Goal: Task Accomplishment & Management: Use online tool/utility

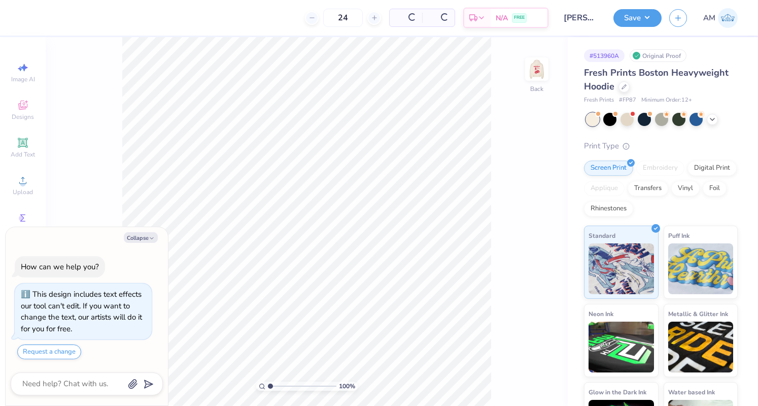
scroll to position [28, 0]
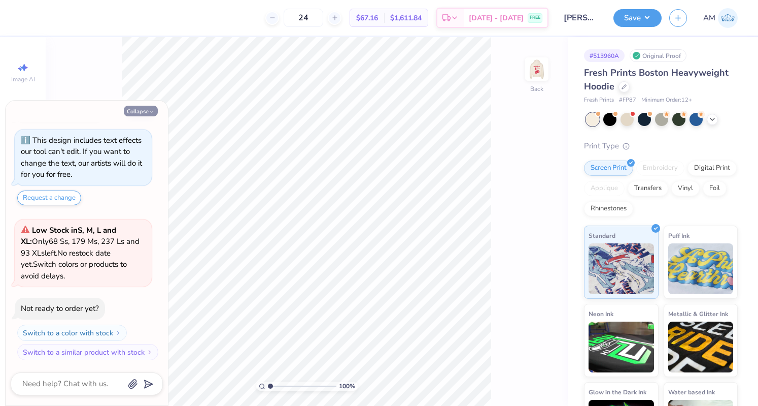
click at [139, 115] on button "Collapse" at bounding box center [141, 111] width 34 height 11
type textarea "x"
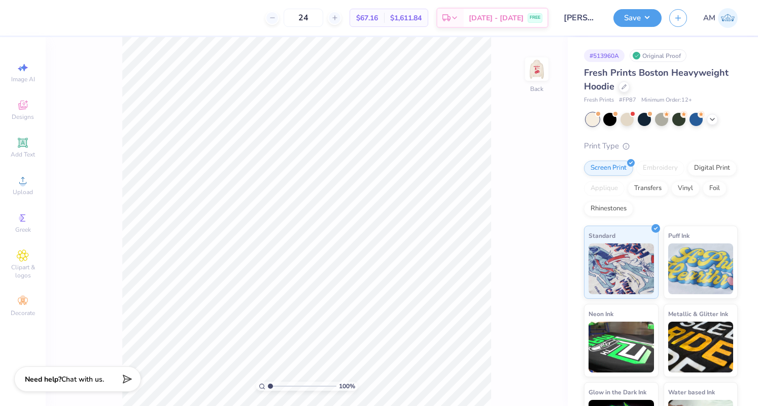
click at [627, 90] on div "Fresh Prints Boston Heavyweight Hoodie" at bounding box center [661, 79] width 154 height 27
click at [624, 86] on icon at bounding box center [624, 85] width 5 height 5
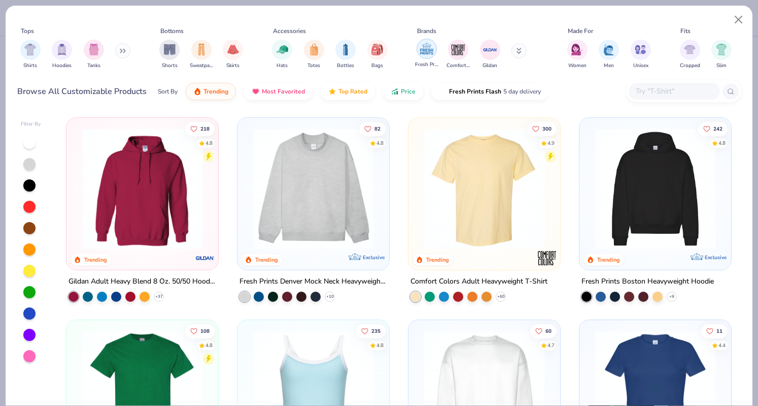
click at [423, 52] on img "filter for Fresh Prints" at bounding box center [426, 48] width 15 height 15
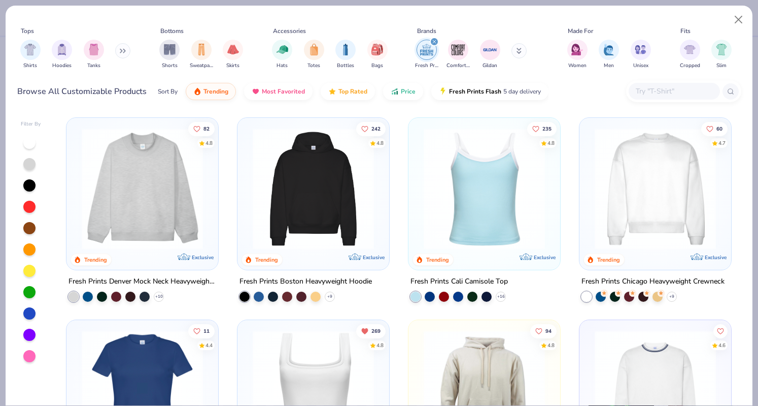
click at [684, 156] on img at bounding box center [655, 188] width 131 height 121
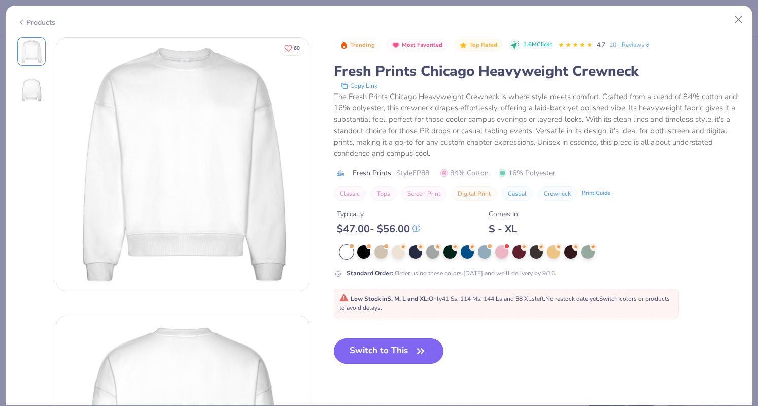
click at [391, 340] on button "Switch to This" at bounding box center [389, 350] width 110 height 25
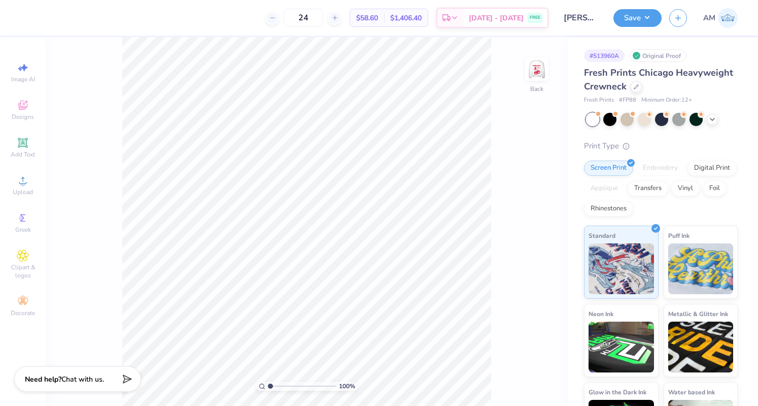
click at [636, 8] on div "Save AM" at bounding box center [686, 18] width 145 height 36
click at [639, 15] on button "Save" at bounding box center [638, 17] width 48 height 18
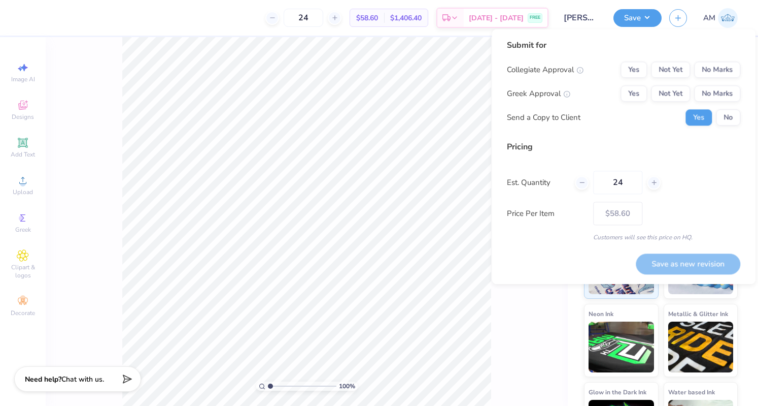
click at [584, 17] on input "[PERSON_NAME] : [US_STATE][GEOGRAPHIC_DATA]" at bounding box center [581, 18] width 50 height 20
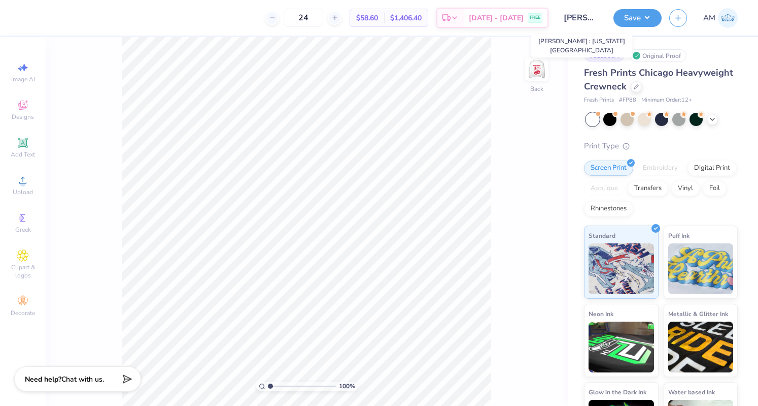
click at [567, 17] on input "[PERSON_NAME] : [US_STATE][GEOGRAPHIC_DATA]" at bounding box center [581, 18] width 50 height 20
click at [632, 17] on button "Save" at bounding box center [638, 17] width 48 height 18
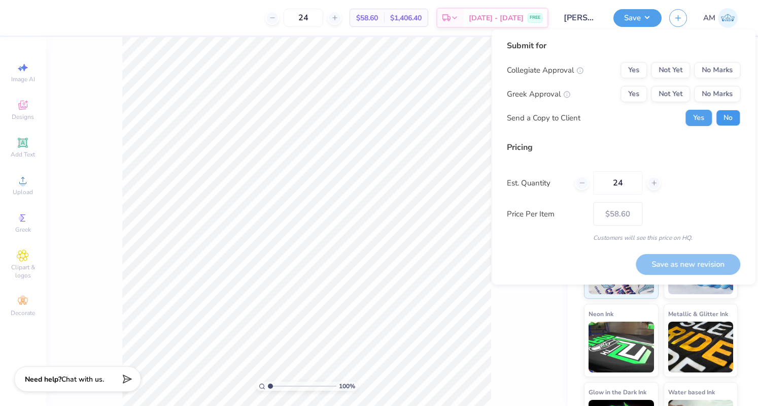
click at [735, 123] on button "No" at bounding box center [728, 118] width 24 height 16
click at [675, 97] on button "Not Yet" at bounding box center [670, 94] width 39 height 16
click at [721, 65] on button "No Marks" at bounding box center [717, 70] width 46 height 16
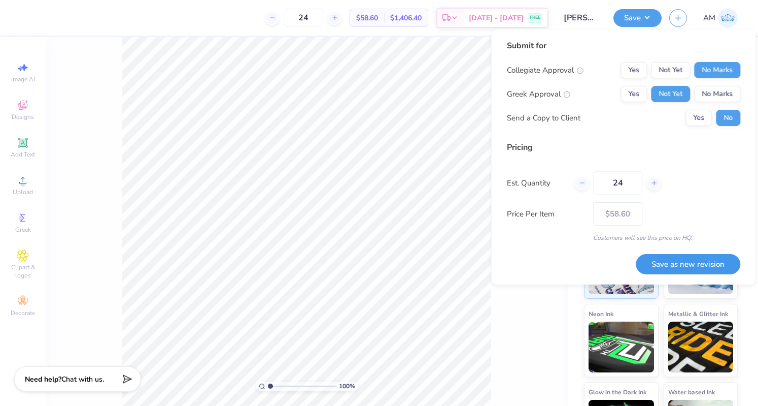
click at [684, 265] on button "Save as new revision" at bounding box center [688, 264] width 105 height 21
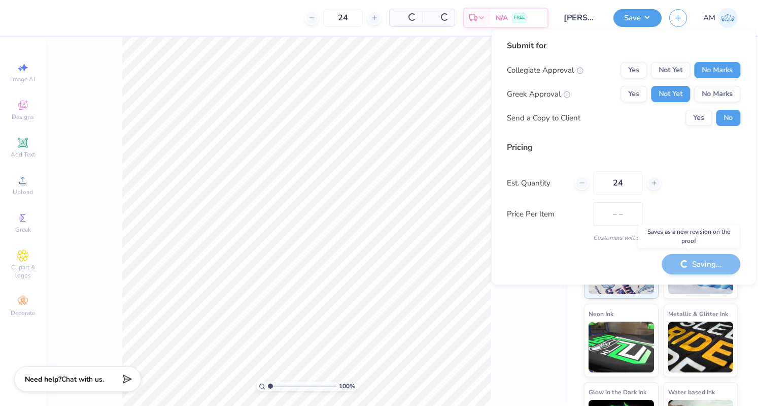
type input "$58.60"
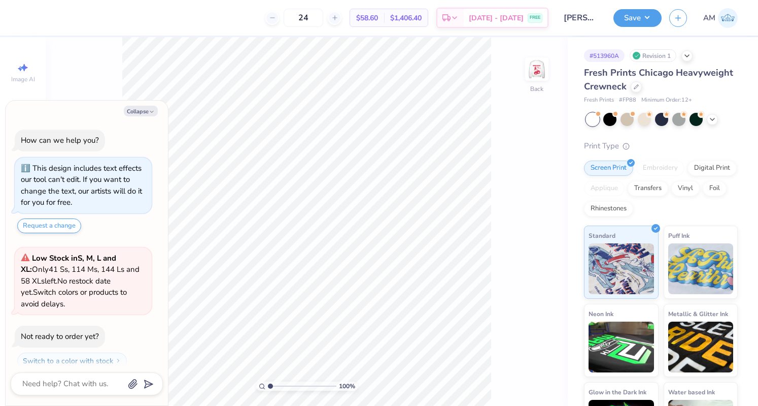
scroll to position [9, 0]
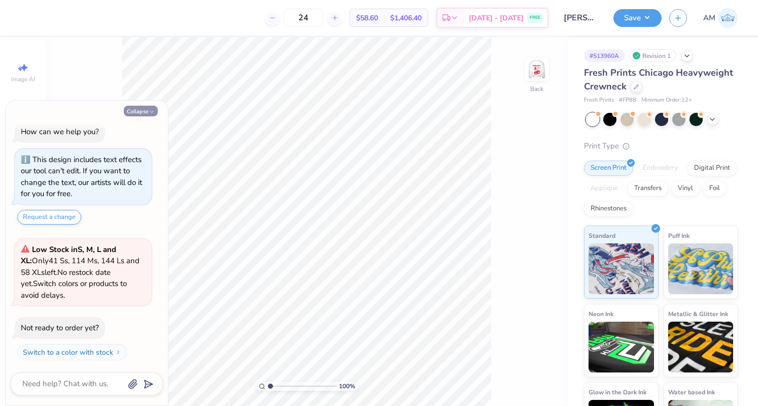
click at [138, 108] on button "Collapse" at bounding box center [141, 111] width 34 height 11
type textarea "x"
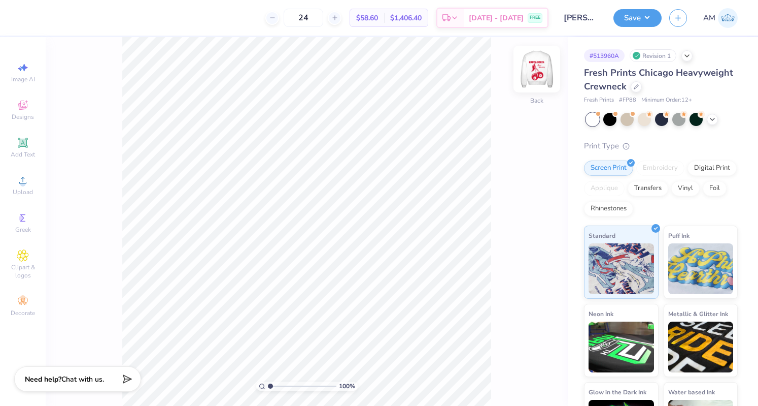
click at [540, 66] on img at bounding box center [537, 69] width 41 height 41
type input "3.97"
click at [542, 240] on icon at bounding box center [541, 239] width 14 height 12
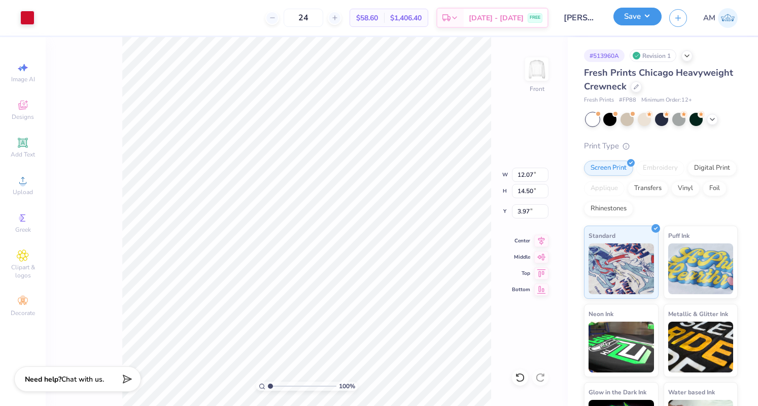
click at [628, 15] on button "Save" at bounding box center [638, 17] width 48 height 18
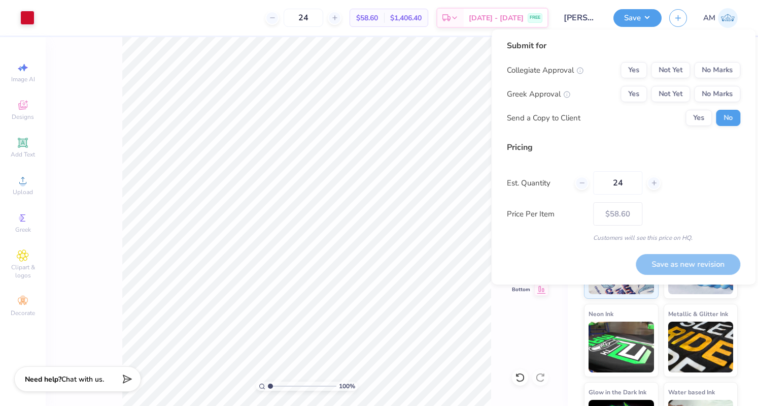
click at [665, 85] on div "Collegiate Approval Yes Not Yet No Marks Greek Approval Yes Not Yet No Marks Se…" at bounding box center [623, 94] width 233 height 64
click at [666, 90] on button "Not Yet" at bounding box center [670, 94] width 39 height 16
click at [698, 70] on button "No Marks" at bounding box center [717, 70] width 46 height 16
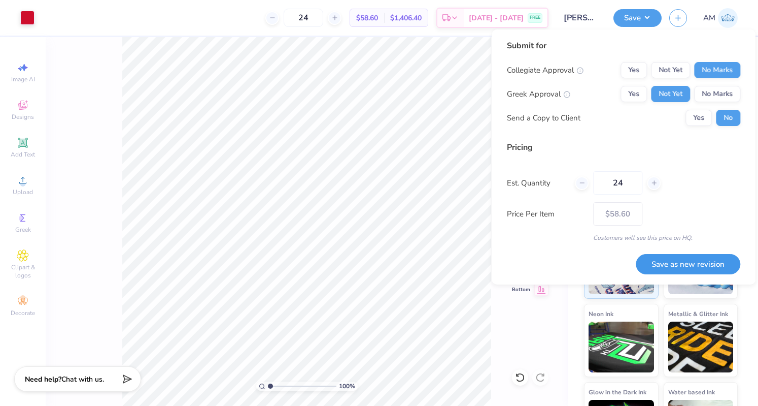
click at [707, 256] on button "Save as new revision" at bounding box center [688, 264] width 105 height 21
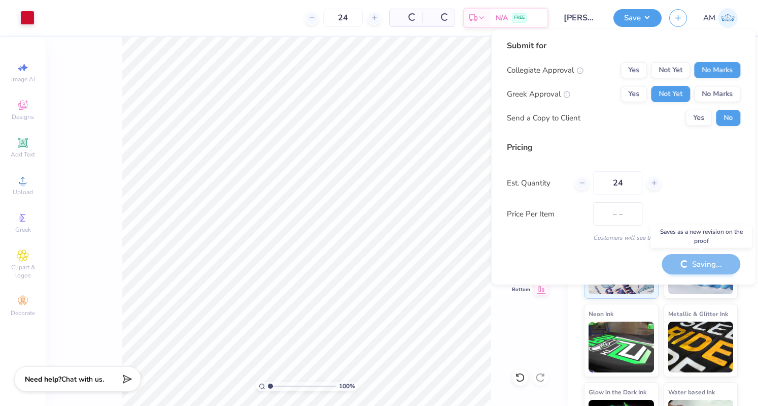
type input "$58.60"
